Goal: Information Seeking & Learning: Find specific page/section

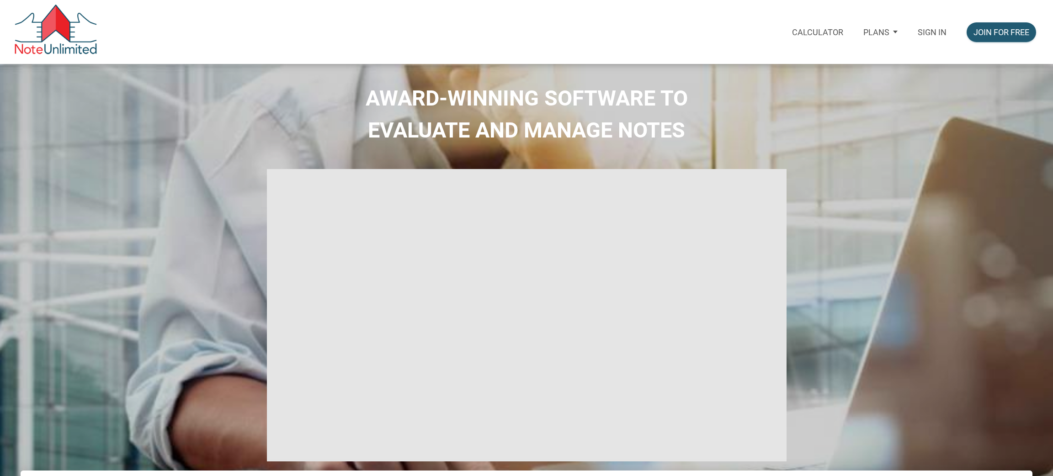
select select
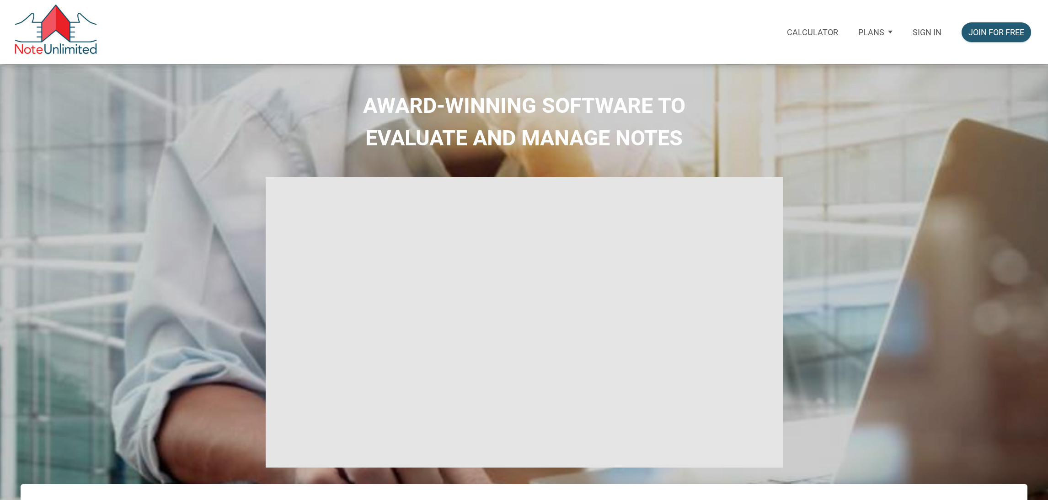
type input "Introduction to new features"
select select
click at [917, 28] on p "Sign in" at bounding box center [927, 32] width 29 height 10
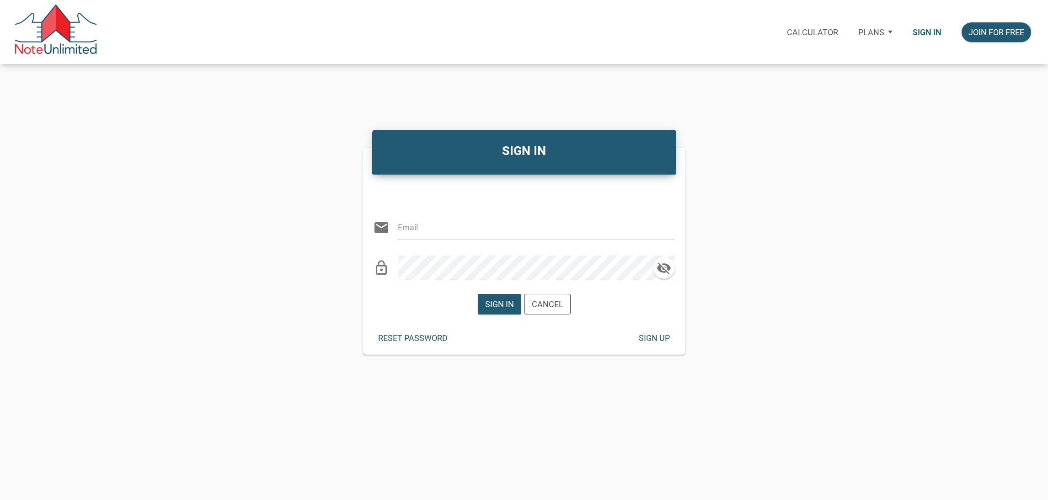
type input "[EMAIL_ADDRESS][DOMAIN_NAME]"
click at [493, 302] on div "Sign in" at bounding box center [499, 304] width 29 height 12
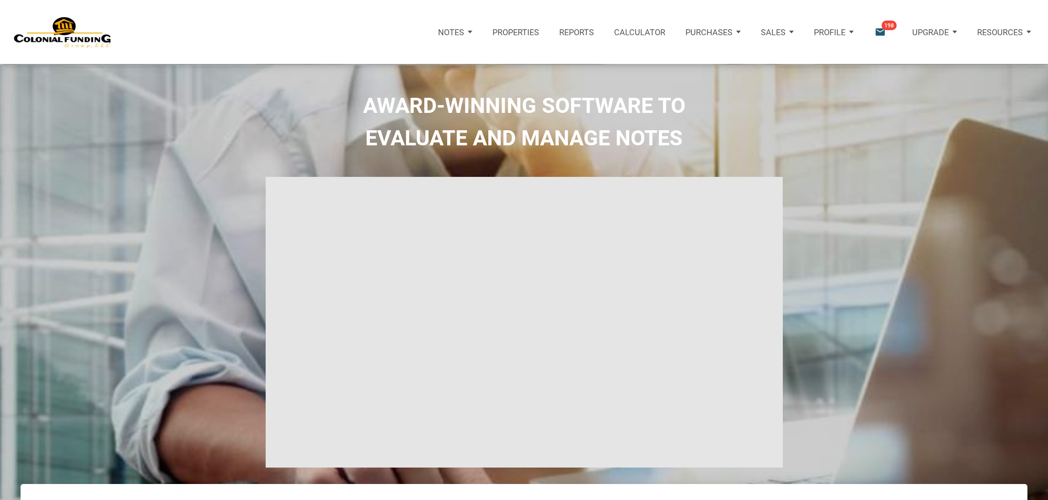
type input "Introduction to new features"
select select
click at [883, 28] on span "198" at bounding box center [888, 26] width 15 height 10
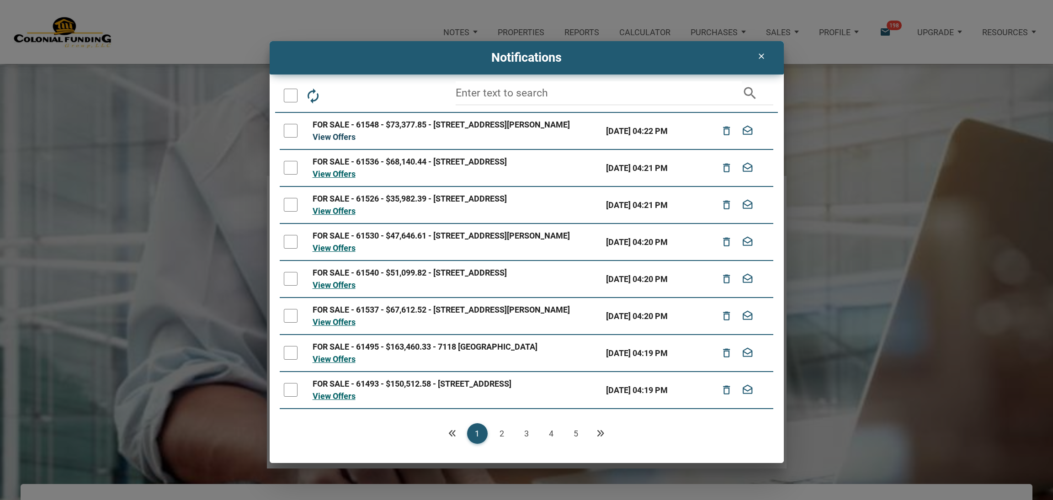
click at [352, 140] on link "View Offers" at bounding box center [334, 137] width 43 height 10
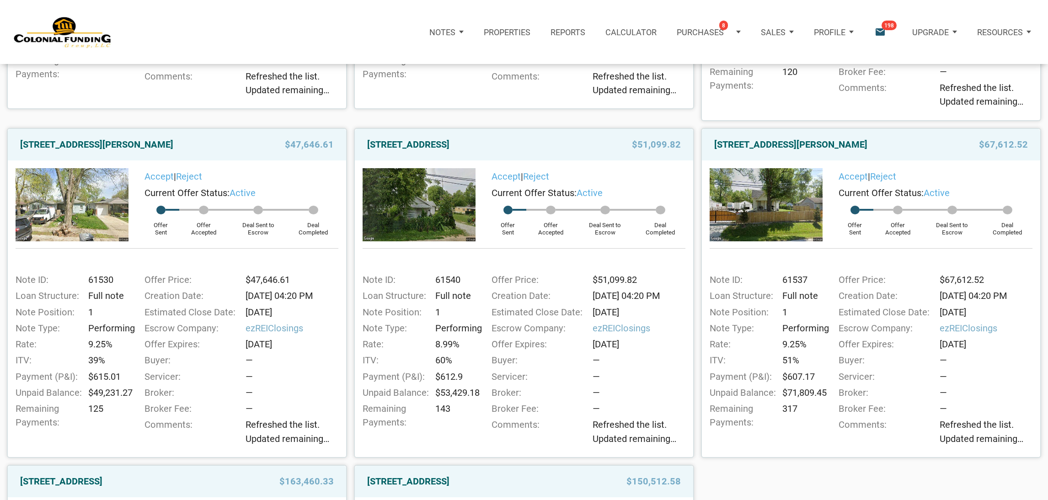
scroll to position [427, 0]
click at [805, 146] on link "[STREET_ADDRESS][PERSON_NAME]" at bounding box center [790, 144] width 153 height 16
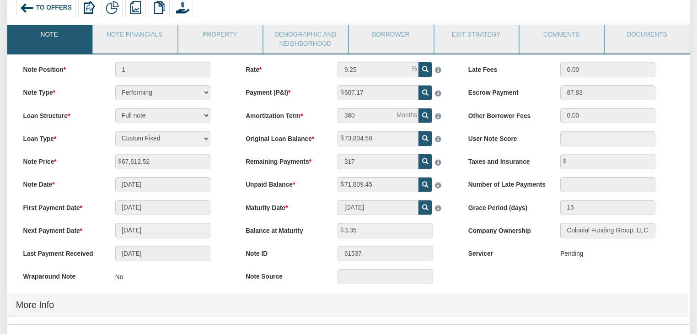
scroll to position [73, 0]
